Goal: Use online tool/utility: Utilize a website feature to perform a specific function

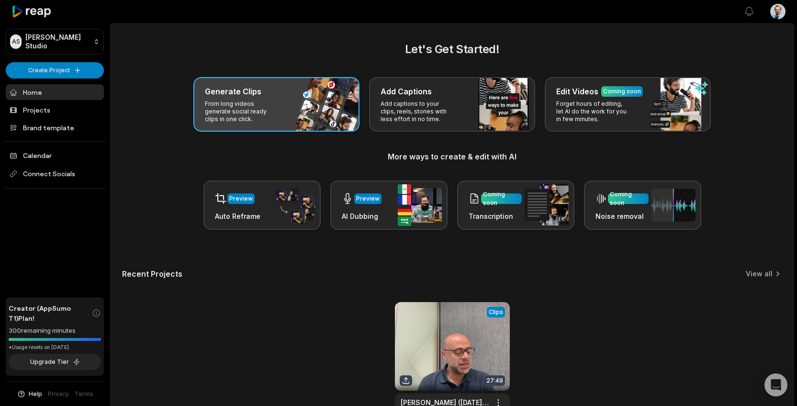
click at [271, 115] on p "From long videos generate social ready clips in one click." at bounding box center [242, 111] width 74 height 23
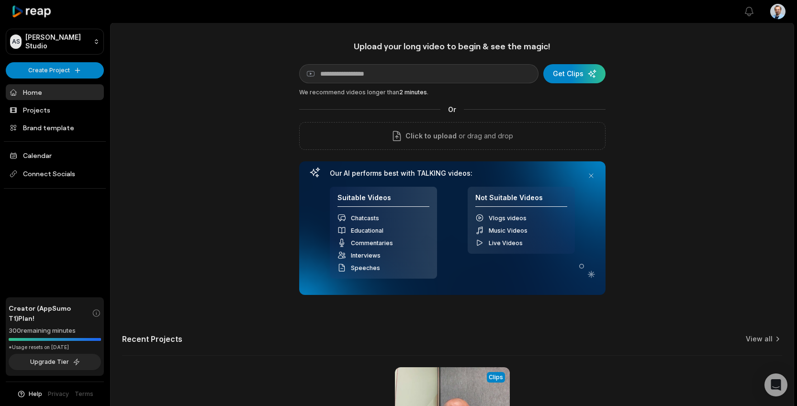
click at [274, 174] on div "Upload your long video to begin & see the magic! YouTube link Get Clips We reco…" at bounding box center [452, 267] width 683 height 452
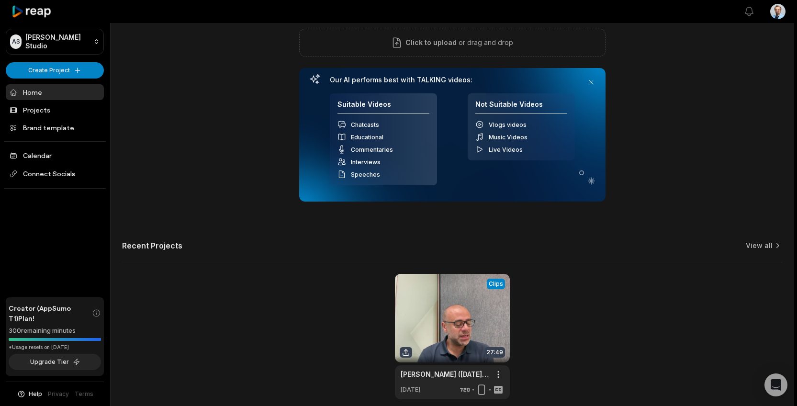
scroll to position [137, 0]
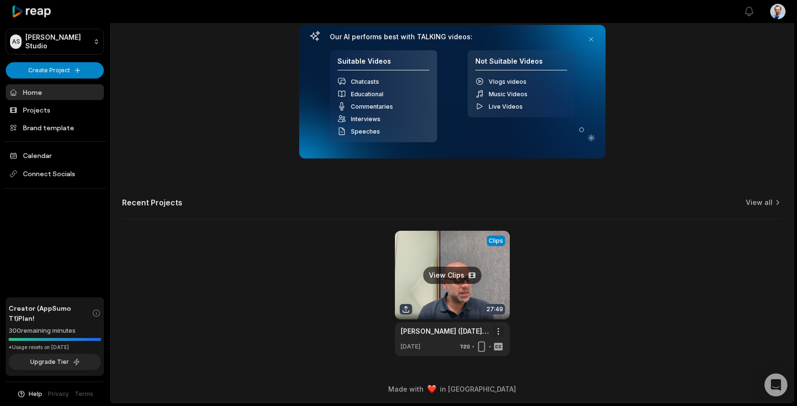
click at [496, 269] on html "AS [PERSON_NAME] Studio Create Project Home Projects Brand template Calendar Co…" at bounding box center [398, 66] width 797 height 406
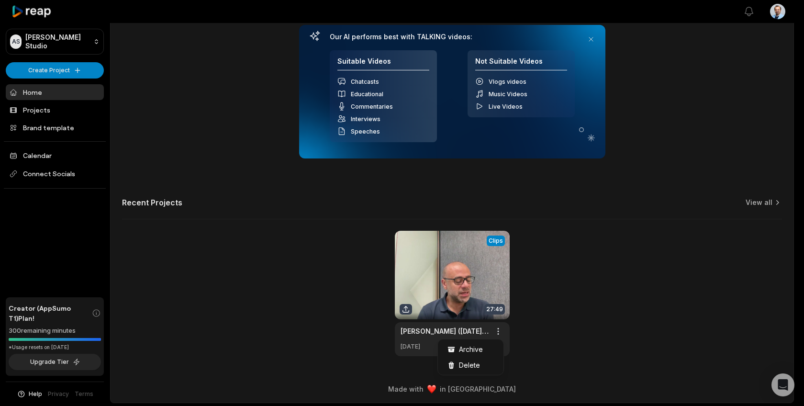
click at [648, 269] on html "AS [PERSON_NAME] Studio Create Project Home Projects Brand template Calendar Co…" at bounding box center [402, 66] width 804 height 406
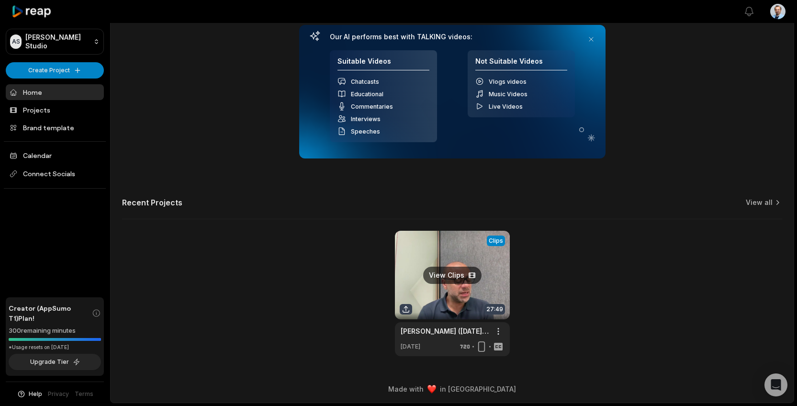
click at [447, 277] on link at bounding box center [452, 293] width 115 height 125
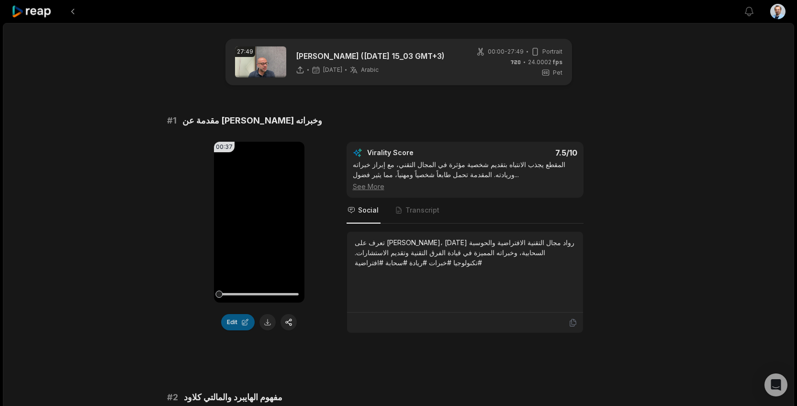
click at [228, 322] on button "Edit" at bounding box center [238, 322] width 34 height 16
click at [242, 322] on button "Edit" at bounding box center [238, 322] width 34 height 16
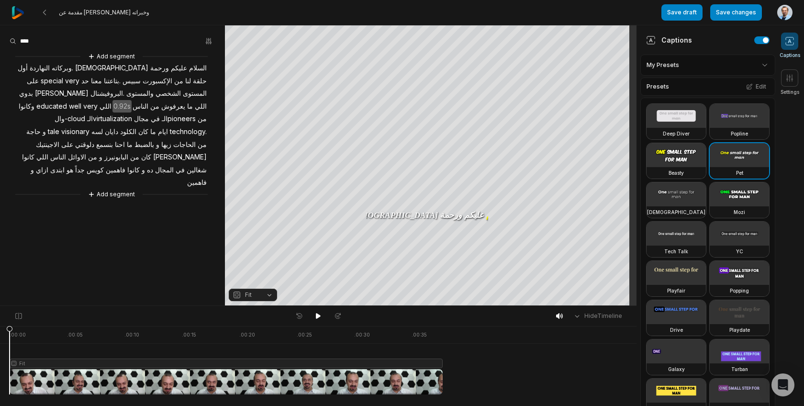
drag, startPoint x: 426, startPoint y: 382, endPoint x: 0, endPoint y: 361, distance: 426.1
click at [0, 361] on div ". 00:00 . 00:05 . 00:10 . 00:15 . 00:20 . 00:25 . 00:30 . 00:35 Fit" at bounding box center [318, 366] width 637 height 80
click at [734, 66] on html "مقدمة عن [PERSON_NAME] وخبراته Save draft Save changes Open user menu Captions …" at bounding box center [402, 203] width 804 height 406
click at [104, 255] on html "مقدمة عن [PERSON_NAME] وخبراته Save draft Save changes Open user menu Captions …" at bounding box center [402, 203] width 804 height 406
click at [792, 80] on icon at bounding box center [790, 78] width 10 height 10
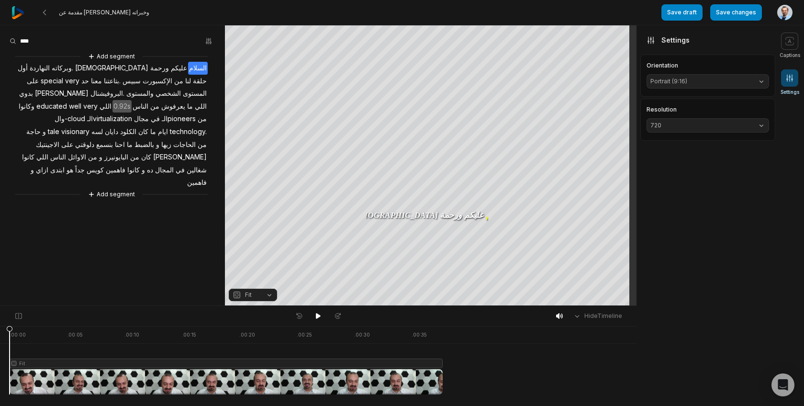
click at [741, 79] on span "Portrait (9:16)" at bounding box center [701, 81] width 100 height 9
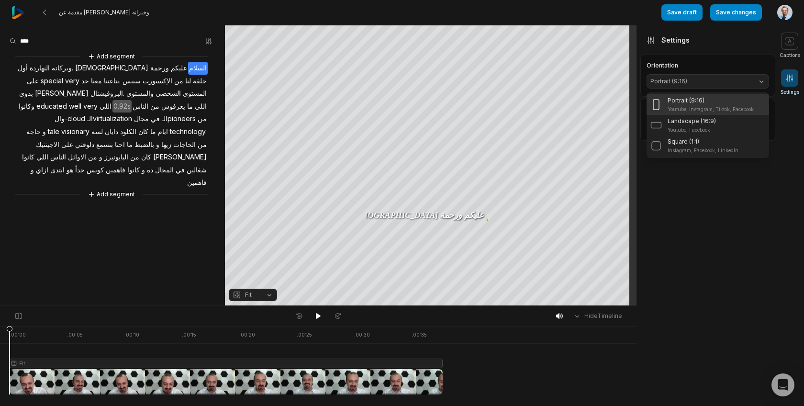
click at [41, 314] on body "مقدمة عن [PERSON_NAME] وخبراته Save draft Save changes Open user menu Captions …" at bounding box center [402, 203] width 804 height 406
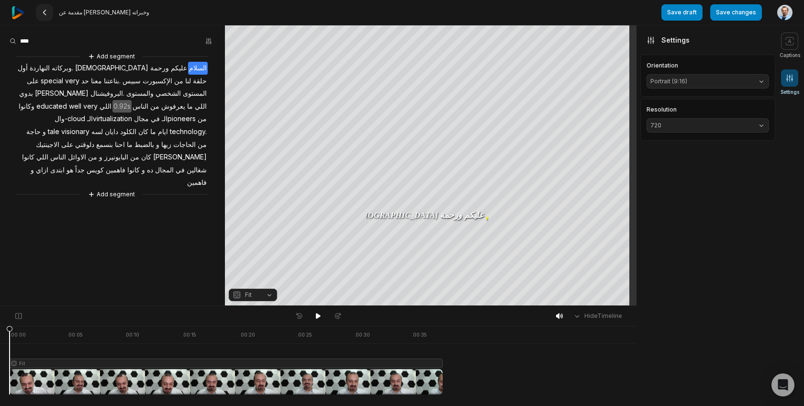
click at [47, 12] on icon at bounding box center [45, 13] width 8 height 8
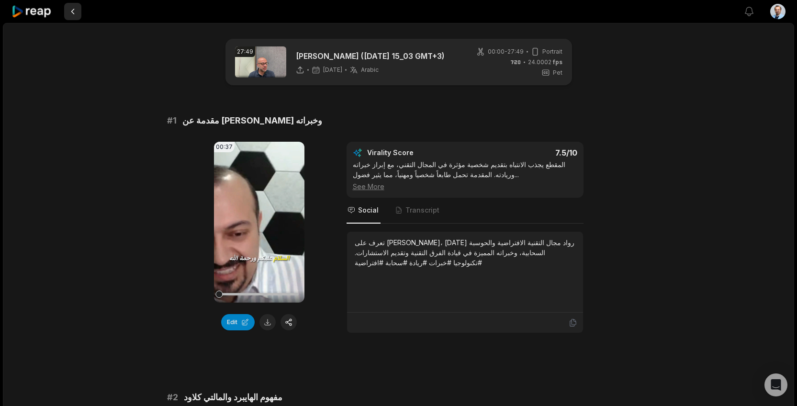
click at [79, 12] on button at bounding box center [72, 11] width 17 height 17
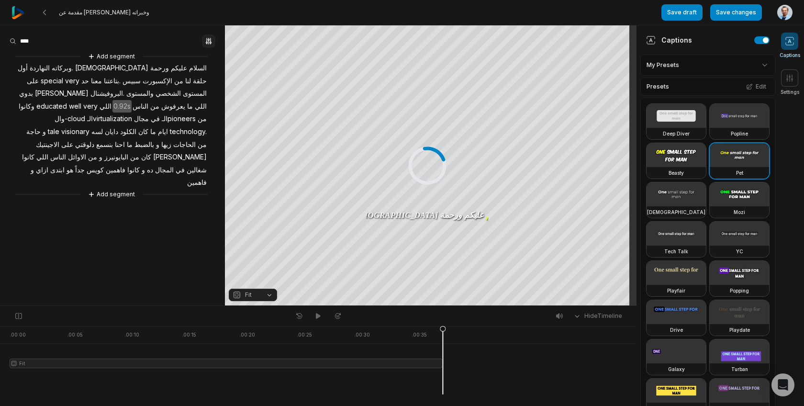
click at [209, 43] on icon "button" at bounding box center [209, 41] width 8 height 8
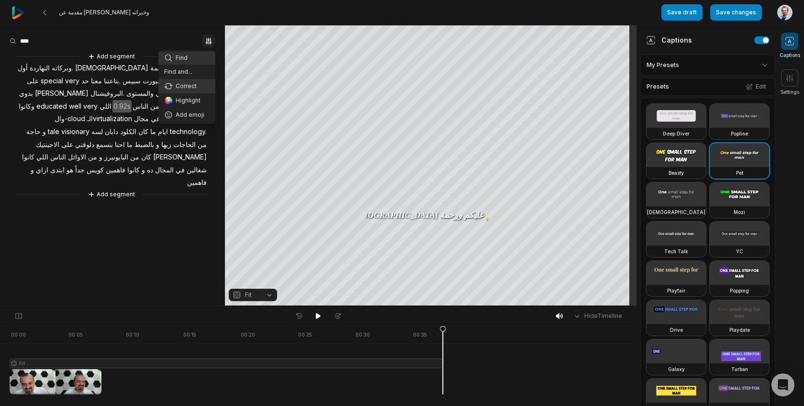
click at [195, 83] on div "Correct" at bounding box center [186, 86] width 45 height 9
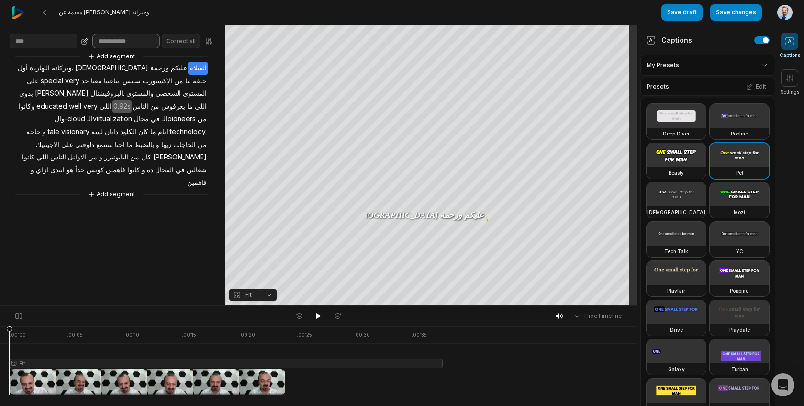
click at [143, 45] on input at bounding box center [126, 41] width 68 height 14
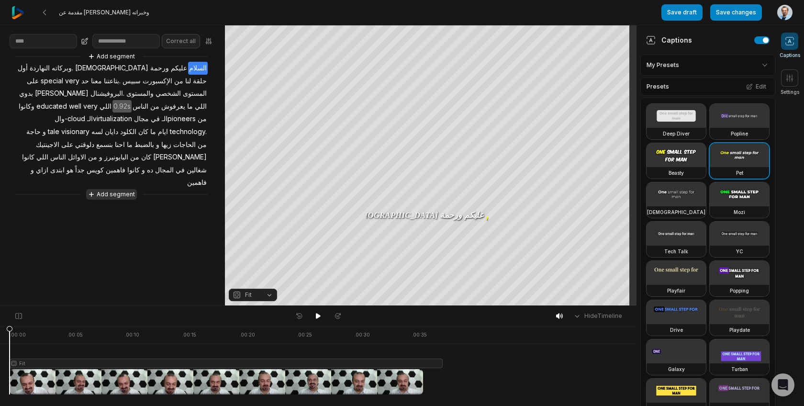
click at [111, 189] on button "Add segment" at bounding box center [111, 194] width 51 height 11
